Goal: Information Seeking & Learning: Find specific fact

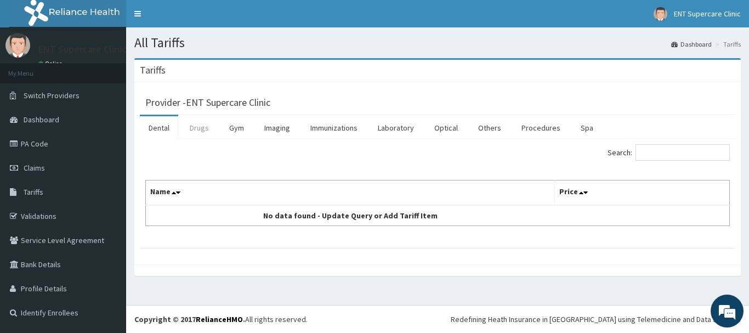
click at [197, 137] on link "Drugs" at bounding box center [199, 127] width 37 height 23
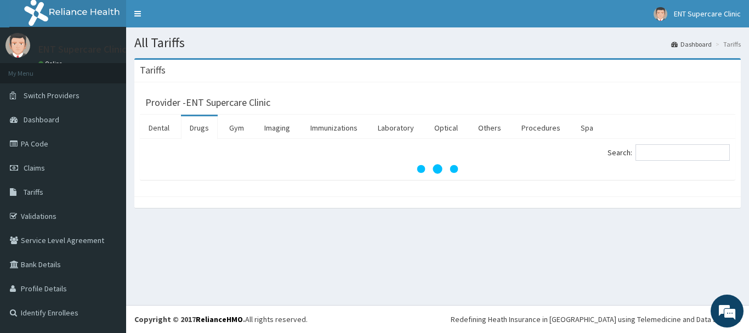
click at [197, 137] on link "Drugs" at bounding box center [199, 127] width 37 height 23
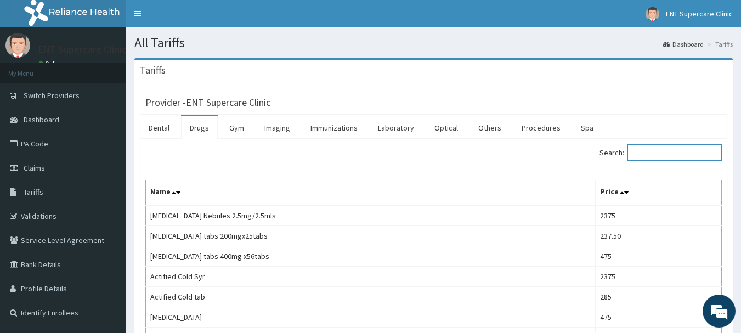
click at [649, 150] on input "Search:" at bounding box center [675, 152] width 94 height 16
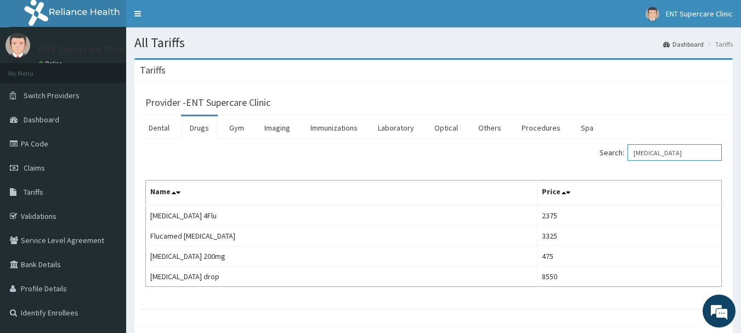
click at [659, 152] on input "[MEDICAL_DATA]" at bounding box center [675, 152] width 94 height 16
type input "f"
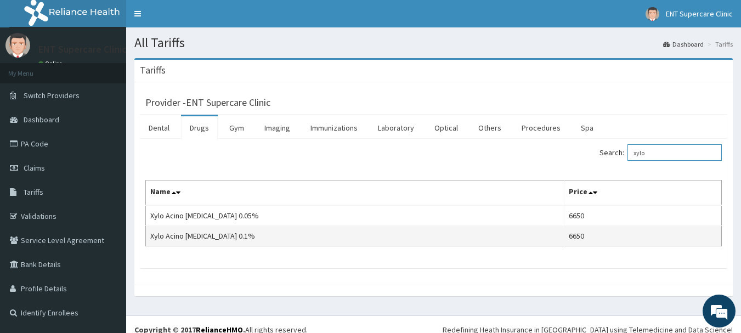
type input "xylo"
click at [467, 229] on td "Xylo Acino [MEDICAL_DATA] 0.1%" at bounding box center [355, 236] width 419 height 20
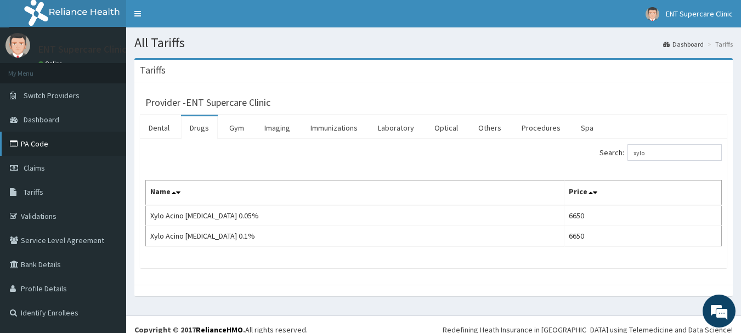
click at [40, 140] on link "PA Code" at bounding box center [63, 144] width 126 height 24
